Goal: Task Accomplishment & Management: Manage account settings

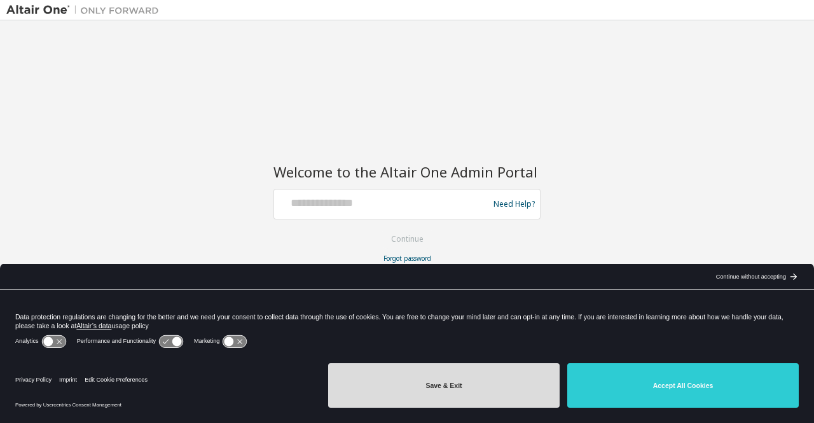
click at [488, 385] on button "Save & Exit" at bounding box center [443, 385] width 231 height 45
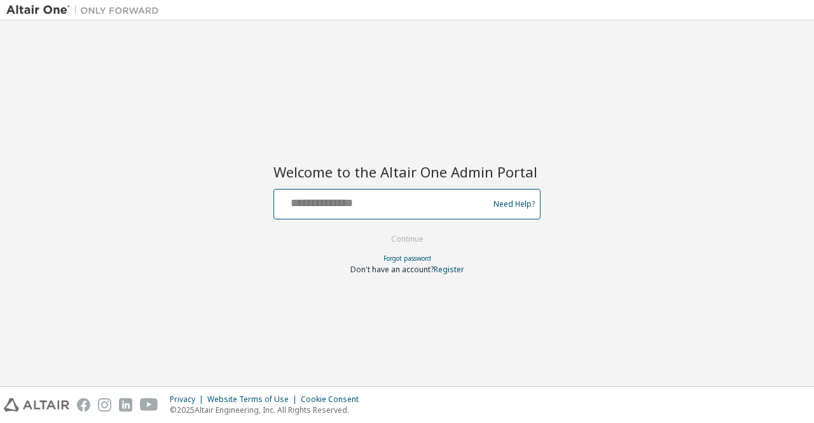
click at [341, 209] on input "text" at bounding box center [383, 201] width 208 height 18
type input "**********"
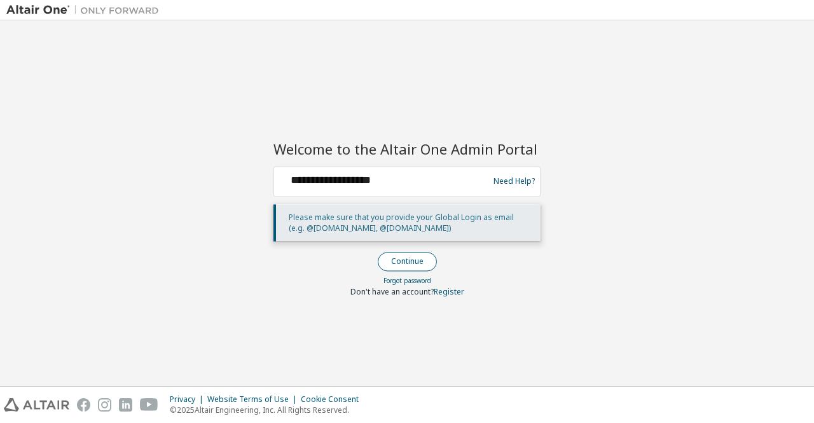
click at [401, 268] on button "Continue" at bounding box center [407, 261] width 59 height 19
